Goal: Task Accomplishment & Management: Manage account settings

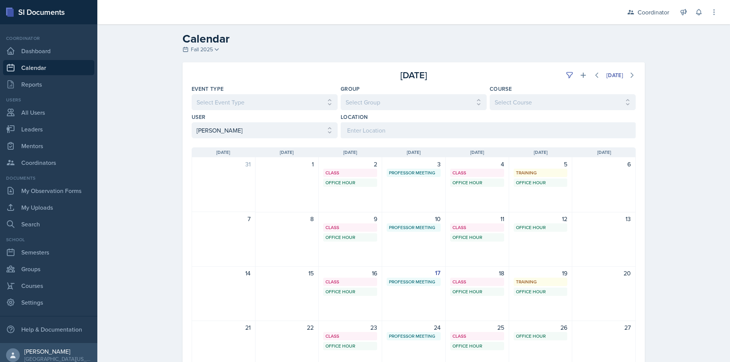
select select "a17f9fd9-9411-4780-ab9d-ff5450b3e753"
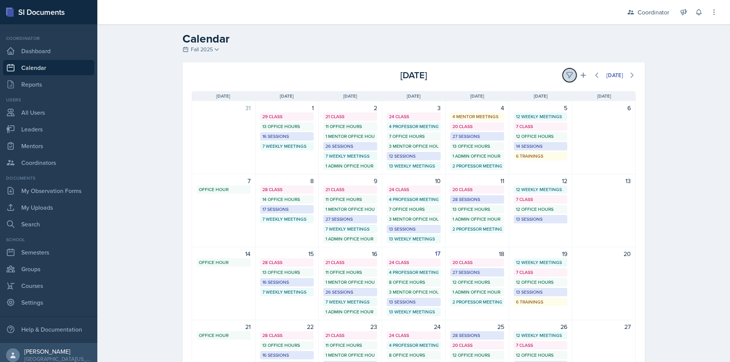
click at [566, 72] on icon at bounding box center [570, 76] width 8 height 8
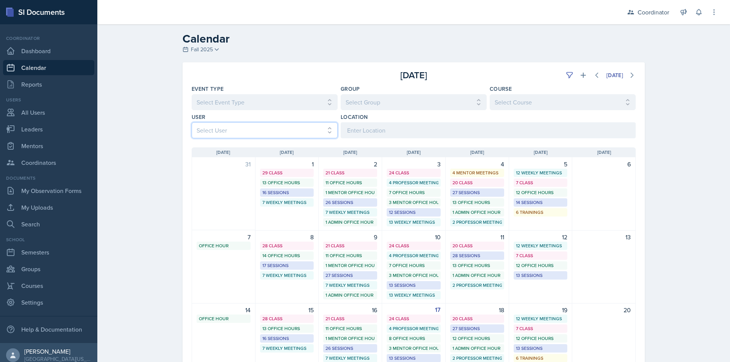
click at [296, 125] on select "Select User All Adam McDougal Aley Perez Anna McGill Bella Clifton Bram O'Neil …" at bounding box center [265, 130] width 146 height 16
click at [192, 122] on select "Select User All Adam McDougal Aley Perez Anna McGill Bella Clifton Bram O'Neil …" at bounding box center [265, 130] width 146 height 16
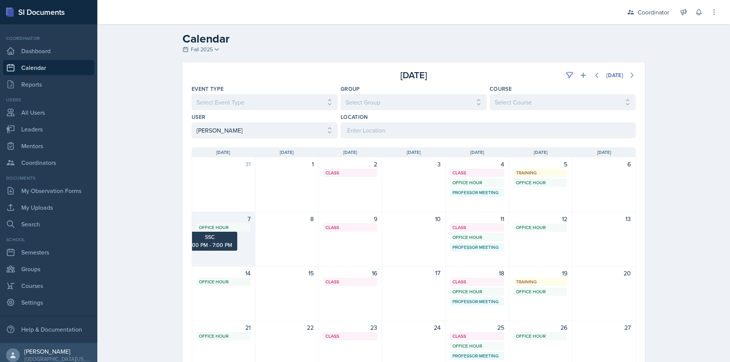
click at [230, 230] on div "Office Hour" at bounding box center [223, 227] width 49 height 7
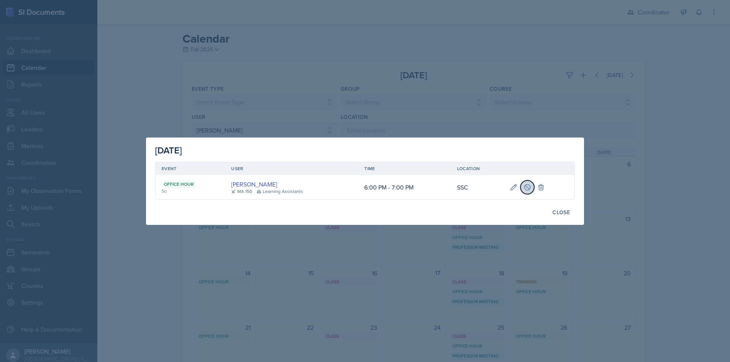
click at [526, 187] on icon at bounding box center [528, 188] width 8 height 8
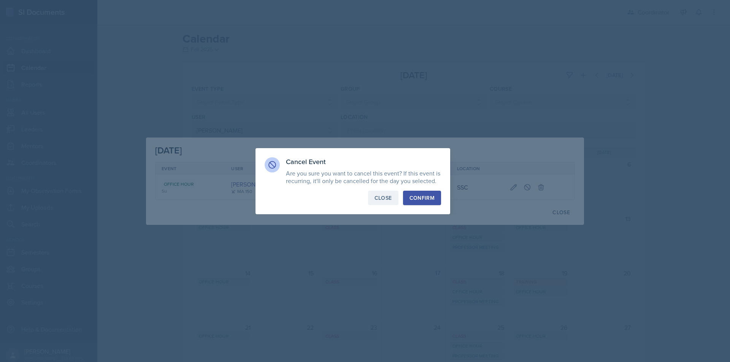
click at [381, 199] on div "Close" at bounding box center [383, 198] width 17 height 8
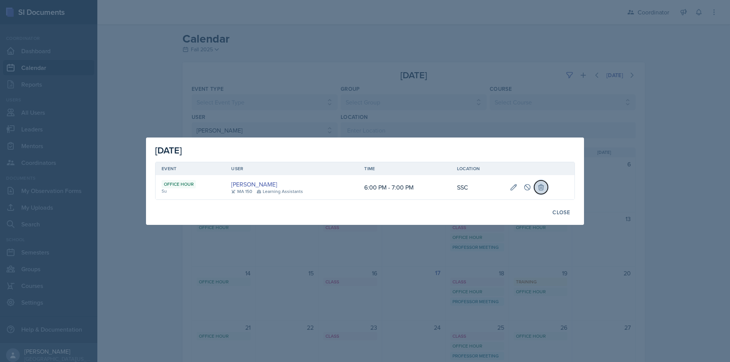
click at [542, 187] on icon at bounding box center [541, 188] width 8 height 8
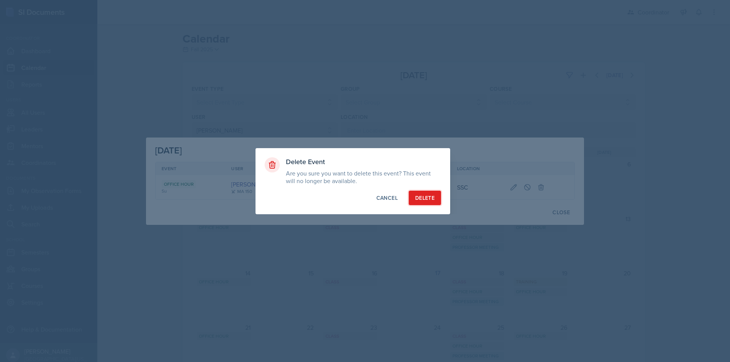
click at [421, 197] on div "Delete" at bounding box center [424, 198] width 19 height 8
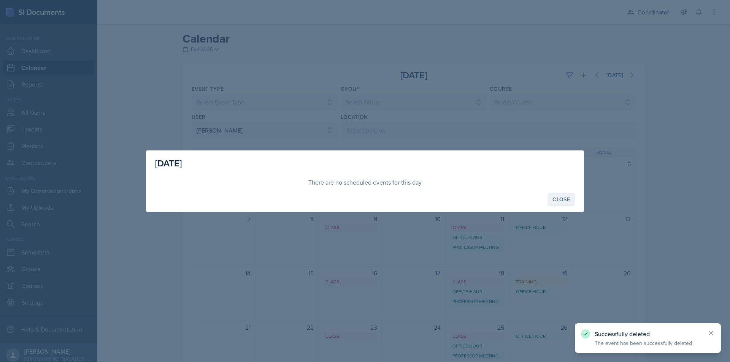
click at [558, 197] on div "Close" at bounding box center [561, 200] width 17 height 6
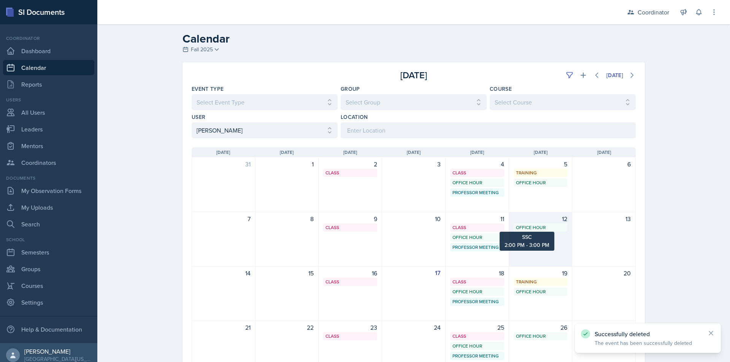
click at [536, 227] on div "Office Hour" at bounding box center [540, 227] width 49 height 7
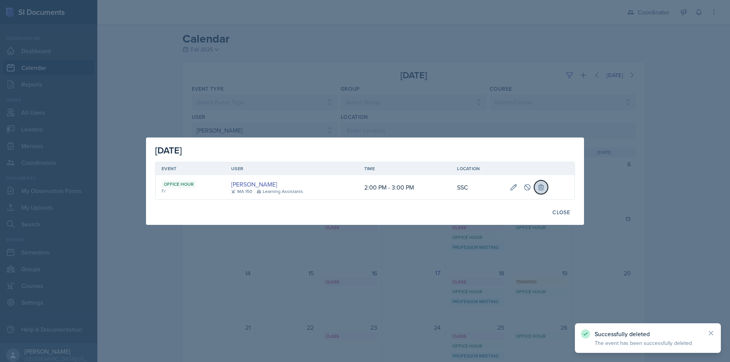
click at [538, 187] on icon at bounding box center [541, 188] width 8 height 8
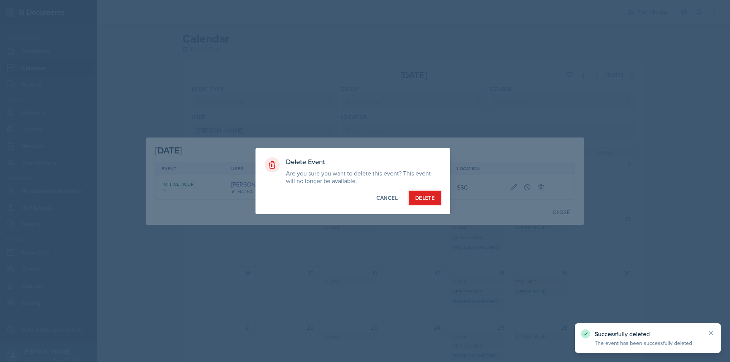
click at [413, 201] on button "Delete" at bounding box center [425, 198] width 32 height 14
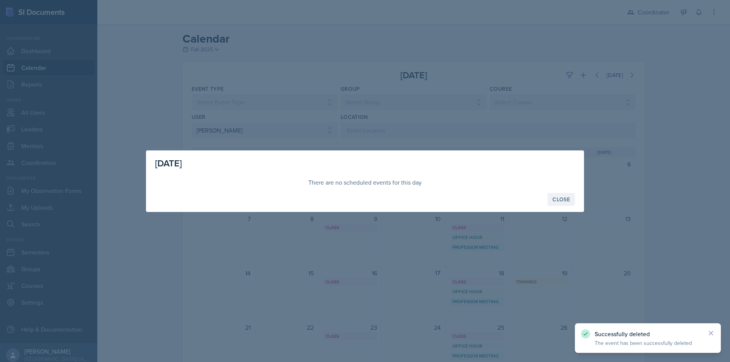
click at [562, 199] on div "Close" at bounding box center [561, 200] width 17 height 6
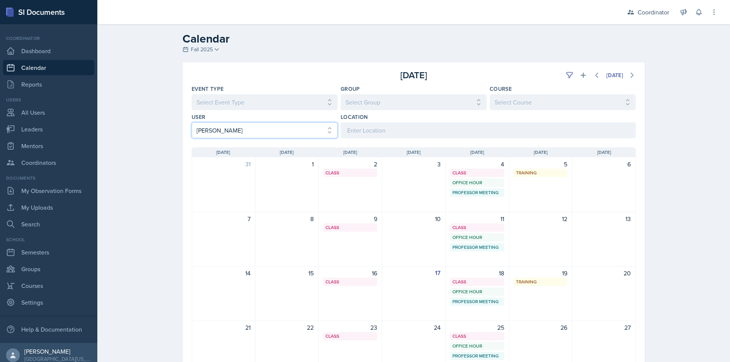
click at [221, 126] on select "Select User All Adam McDougal Aley Perez Anna McGill Bella Clifton Bram O'Neil …" at bounding box center [265, 130] width 146 height 16
select select "a17f9fd9-9411-4780-ab9d-ff5450b3e753"
click at [192, 122] on select "Select User All Adam McDougal Aley Perez Anna McGill Bella Clifton Bram O'Neil …" at bounding box center [265, 130] width 146 height 16
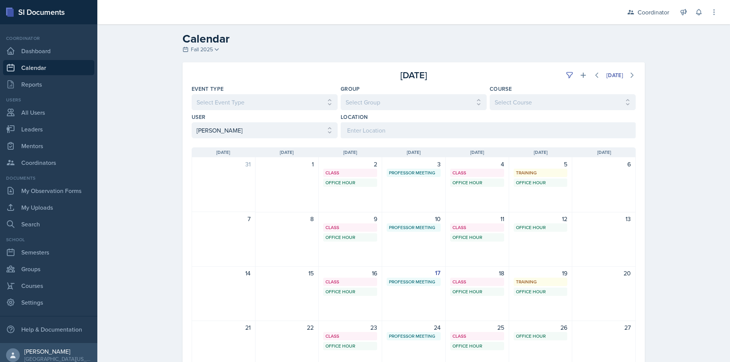
click at [149, 175] on div "Calendar Fall 2025 Fall 2025 Spring 2025 Fall 2024 Spring 2024 Fall 2023 Spring…" at bounding box center [413, 240] width 633 height 433
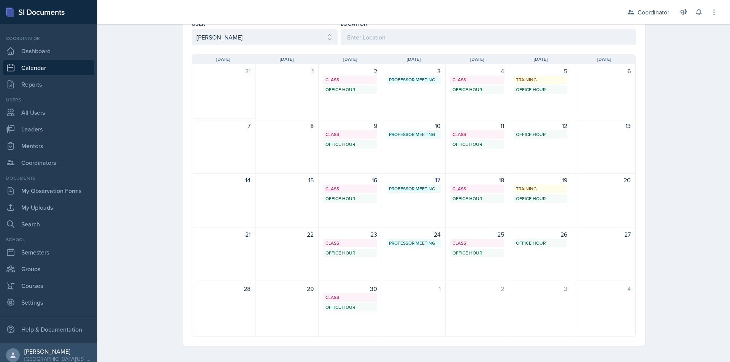
scroll to position [95, 0]
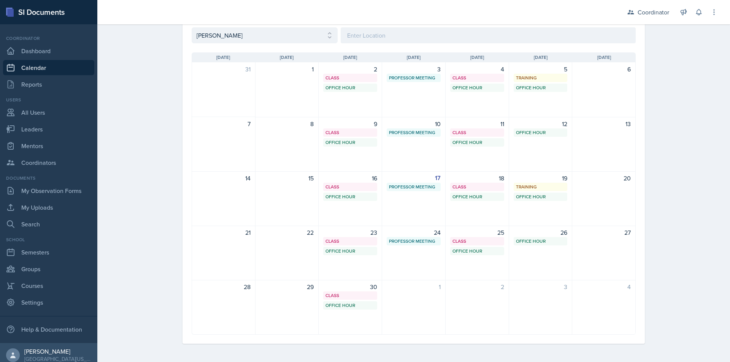
click at [132, 190] on div "Calendar Fall 2025 Fall 2025 Spring 2025 Fall 2024 Spring 2024 Fall 2023 Spring…" at bounding box center [413, 145] width 633 height 433
